Goal: Find specific page/section: Find specific page/section

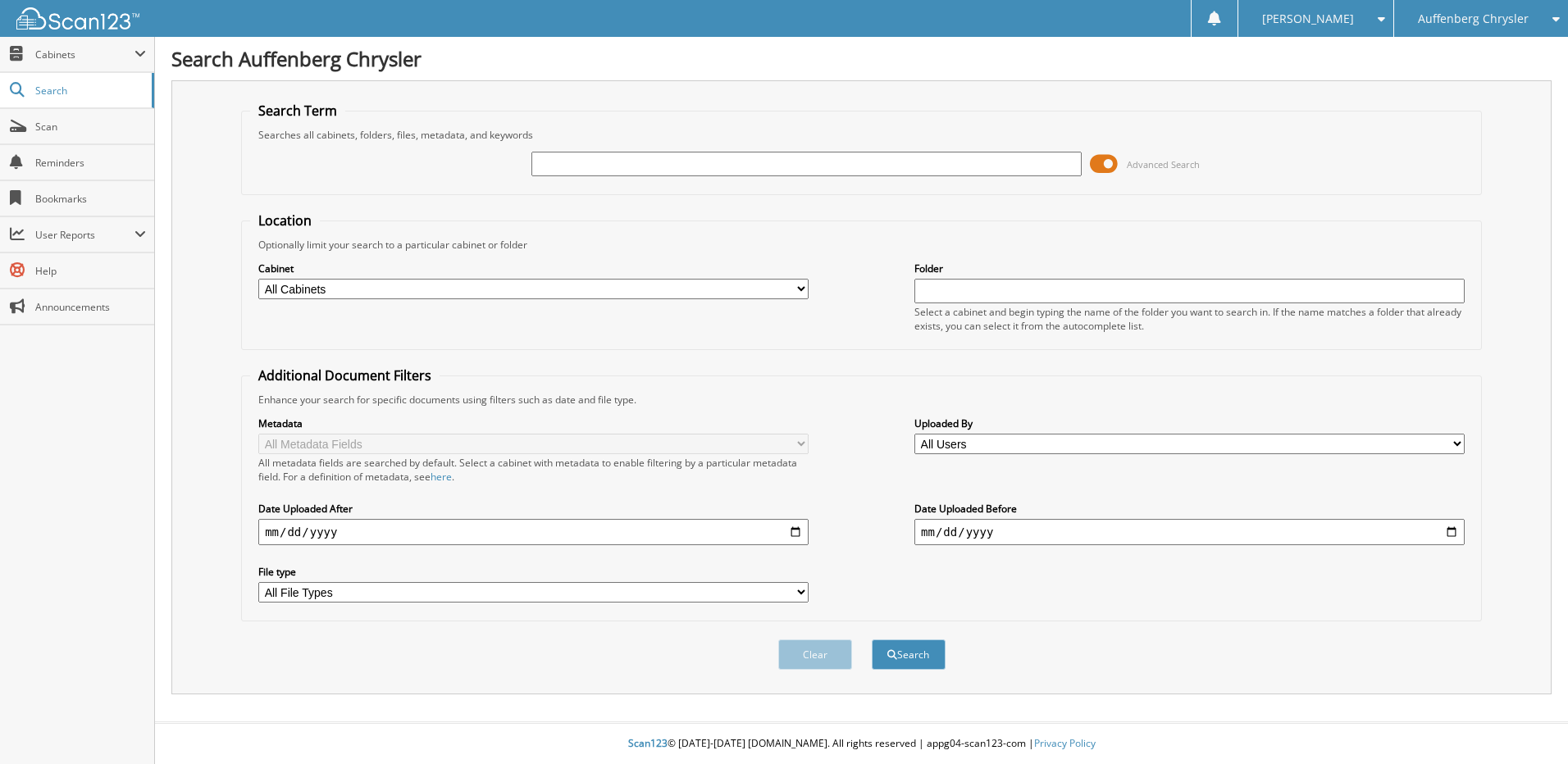
click at [738, 164] on input "text" at bounding box center [806, 164] width 550 height 25
type input "250227"
click at [871, 640] on button "Search" at bounding box center [908, 655] width 74 height 31
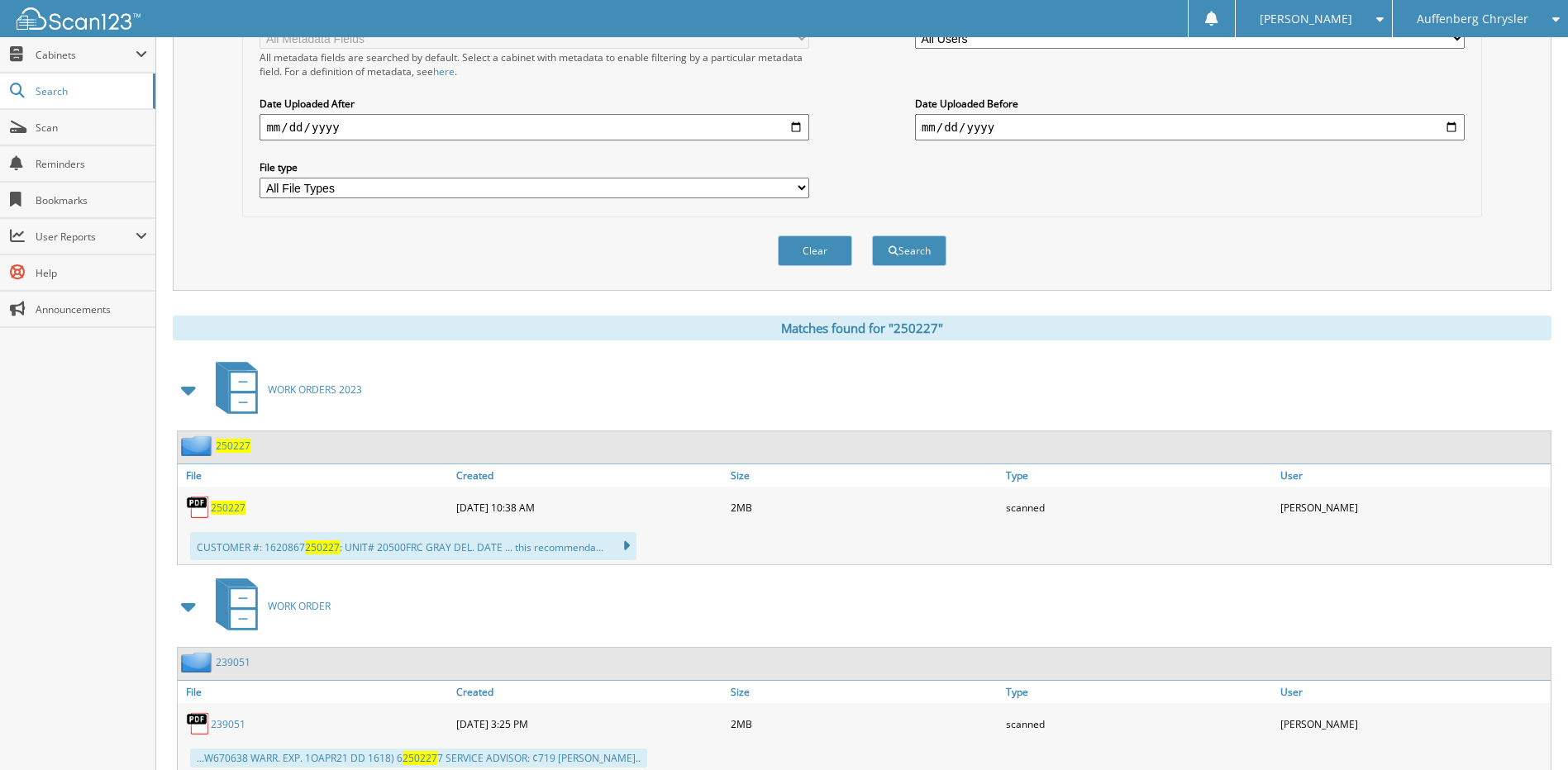
scroll to position [496, 0]
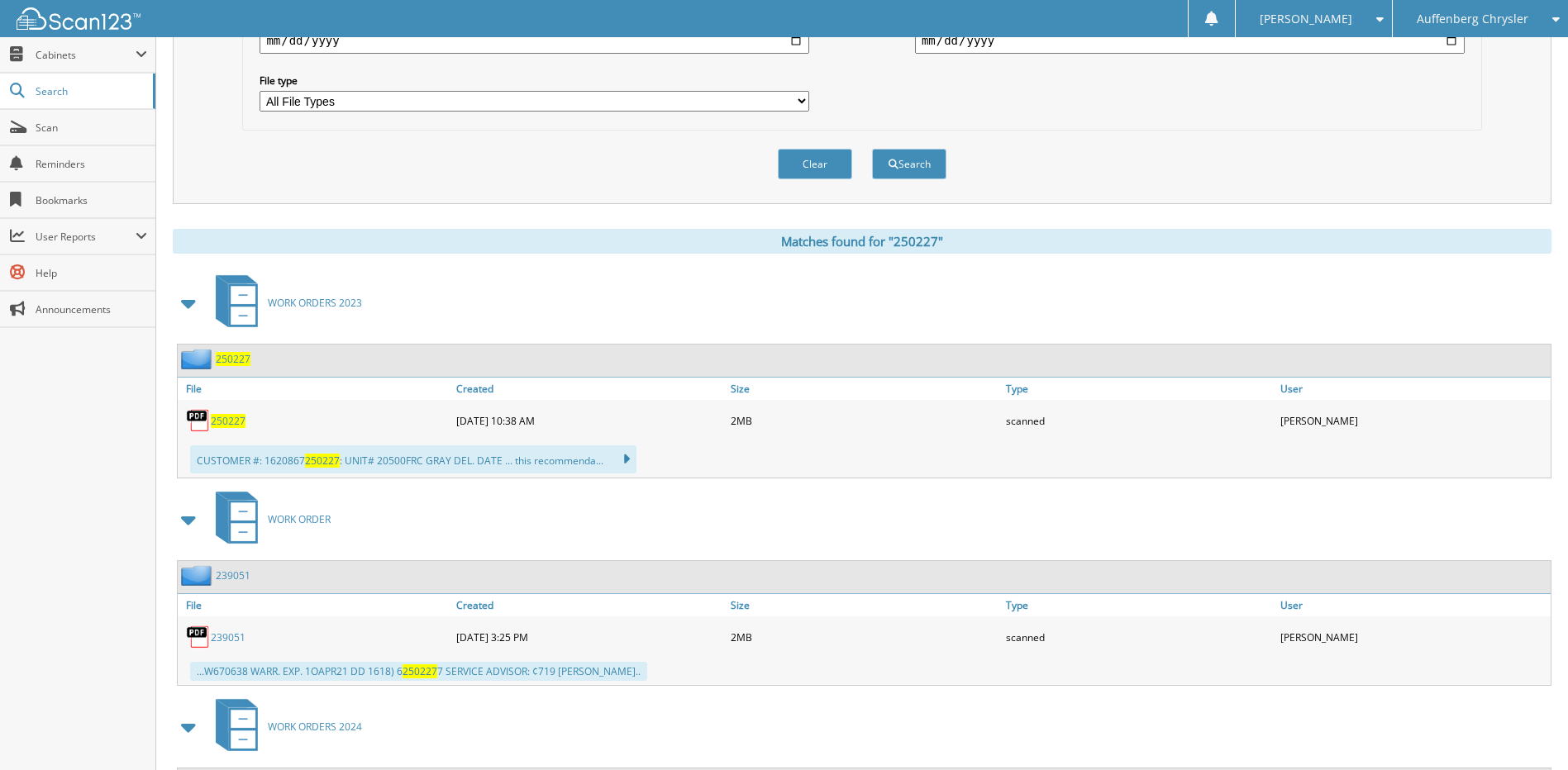
click at [222, 423] on span "250227" at bounding box center [228, 421] width 34 height 14
